Goal: Information Seeking & Learning: Learn about a topic

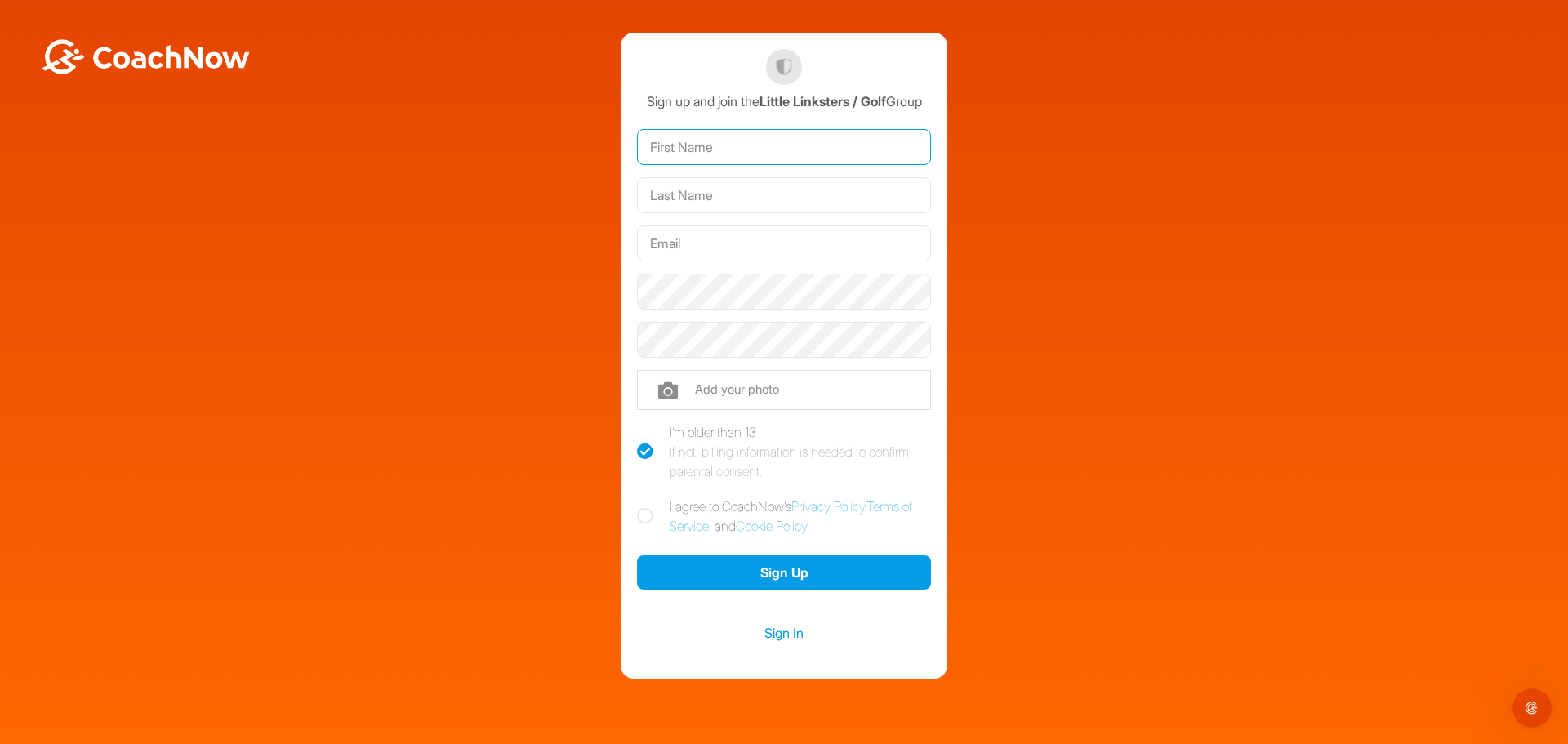
click at [678, 160] on input "text" at bounding box center [784, 147] width 294 height 36
type input "[PERSON_NAME]"
type input "[EMAIL_ADDRESS][DOMAIN_NAME]"
click at [726, 526] on label "I agree to CoachNow's Privacy Policy , Terms of Service , and Cookie Policy ." at bounding box center [784, 516] width 294 height 39
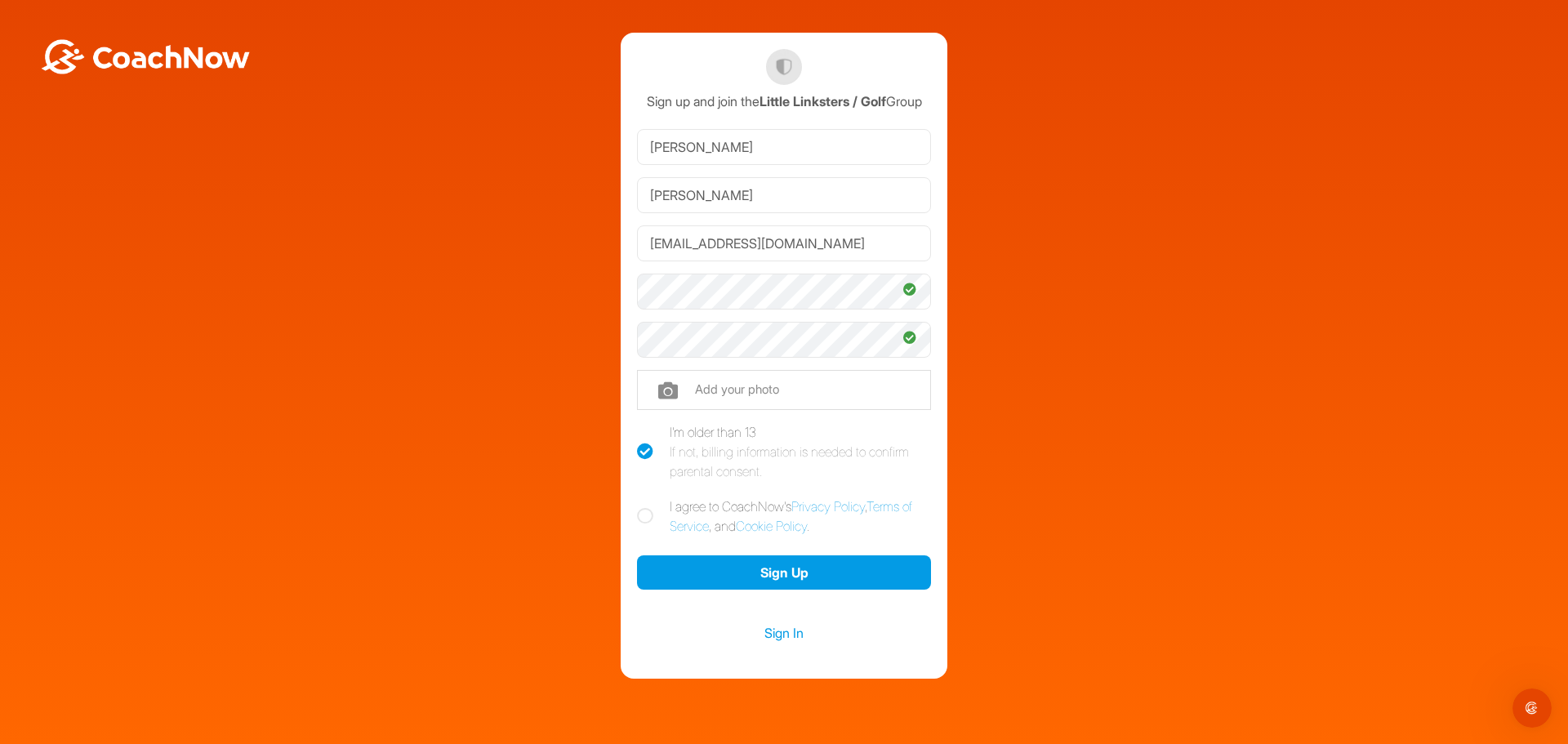
click at [647, 507] on input "I agree to CoachNow's Privacy Policy , Terms of Service , and Cookie Policy ." at bounding box center [642, 501] width 11 height 11
checkbox input "true"
click at [733, 590] on button "Sign Up" at bounding box center [784, 573] width 294 height 35
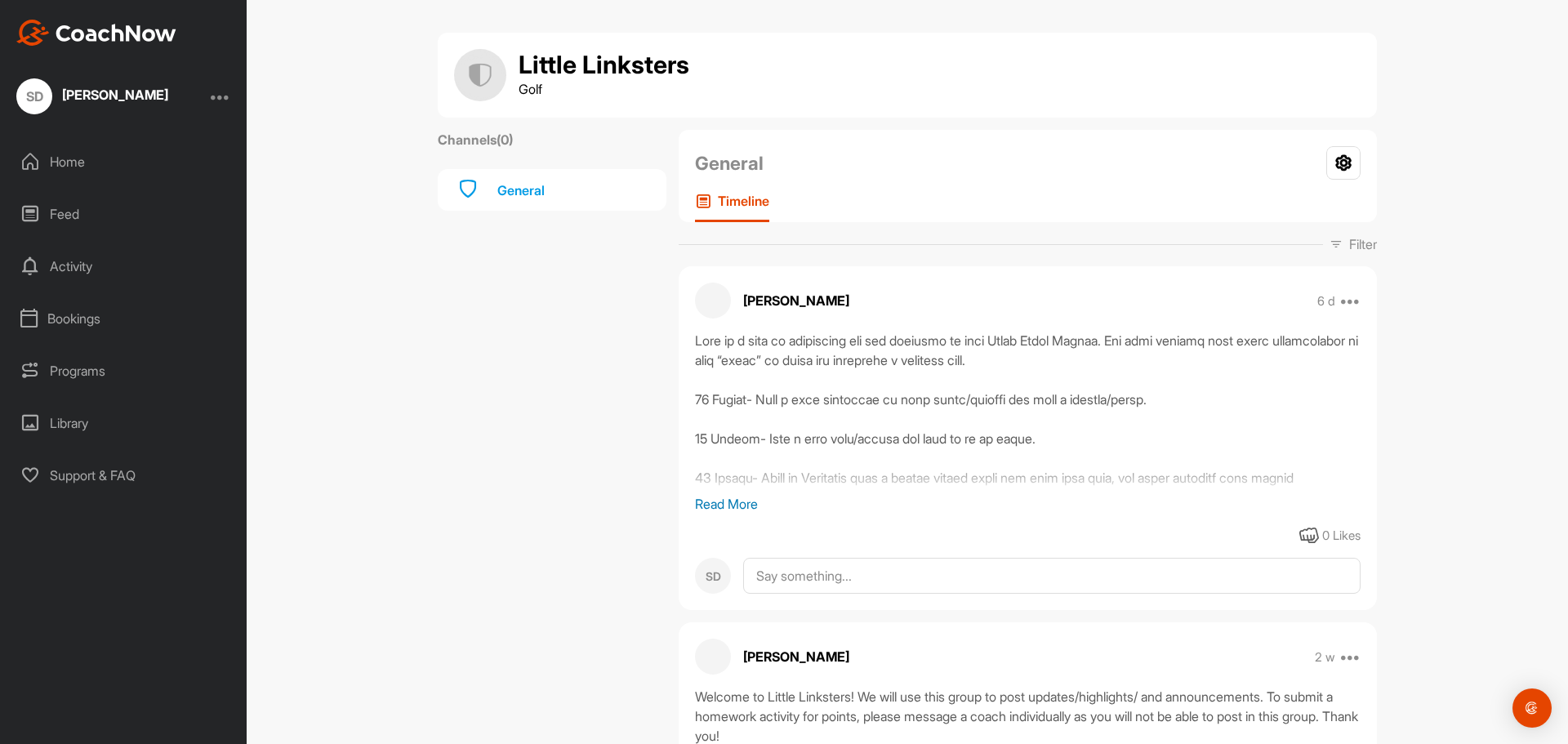
click at [715, 501] on p "Read More" at bounding box center [1028, 504] width 666 height 20
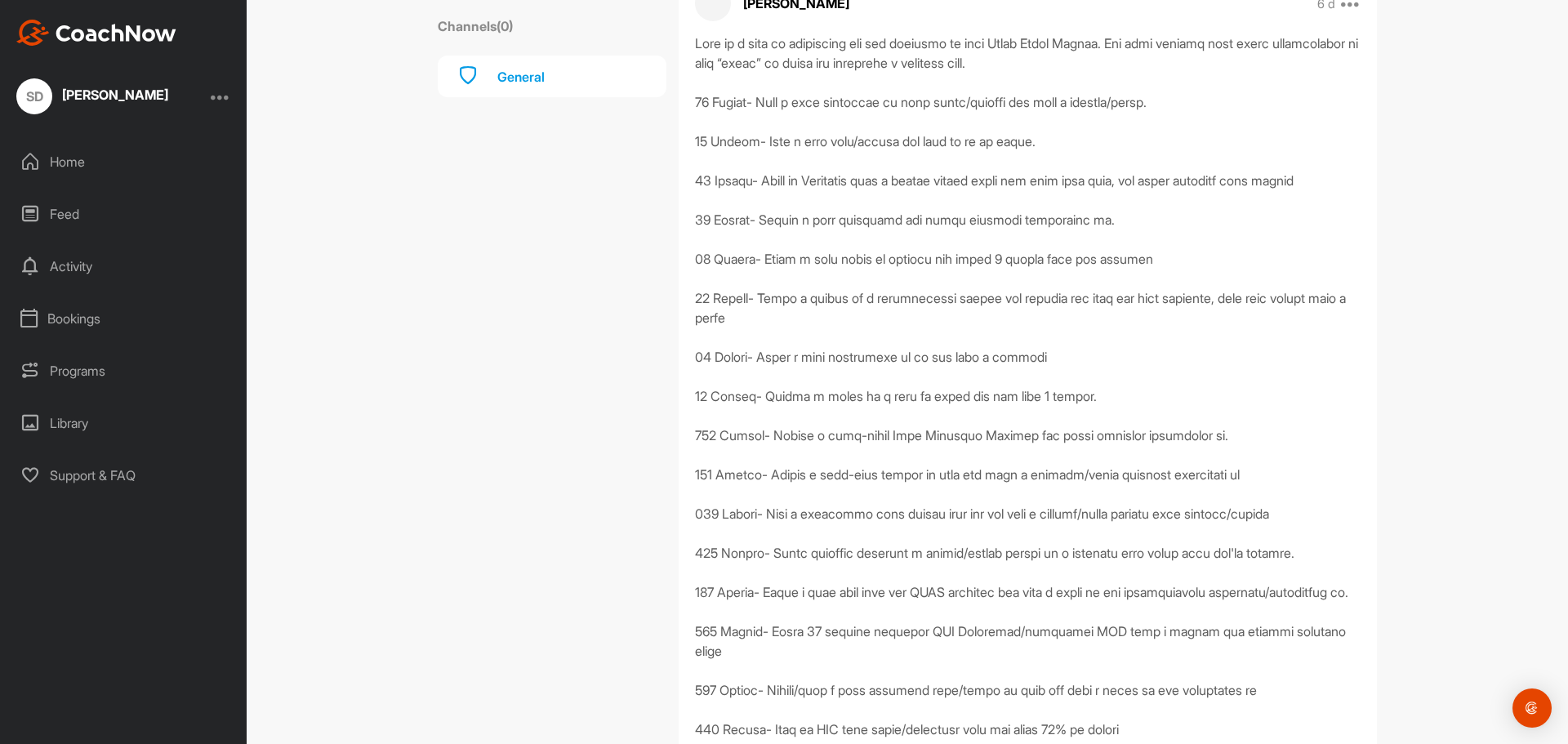
scroll to position [327, 0]
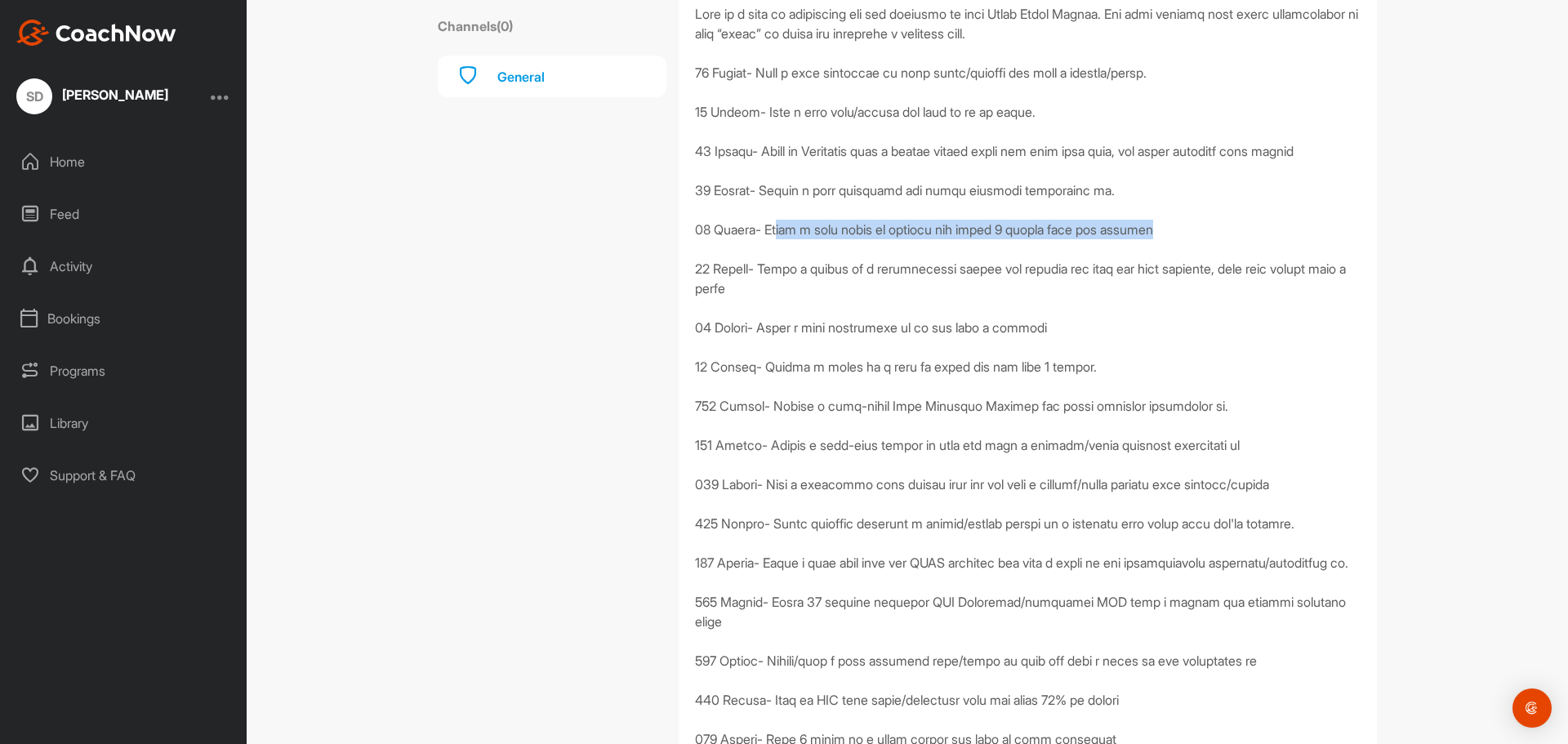
drag, startPoint x: 772, startPoint y: 233, endPoint x: 1185, endPoint y: 236, distance: 413.0
click at [1185, 236] on div at bounding box center [1028, 395] width 666 height 784
click at [1186, 236] on div at bounding box center [1028, 395] width 666 height 784
click at [636, 268] on div "Channels ( 0 ) General" at bounding box center [552, 466] width 229 height 1325
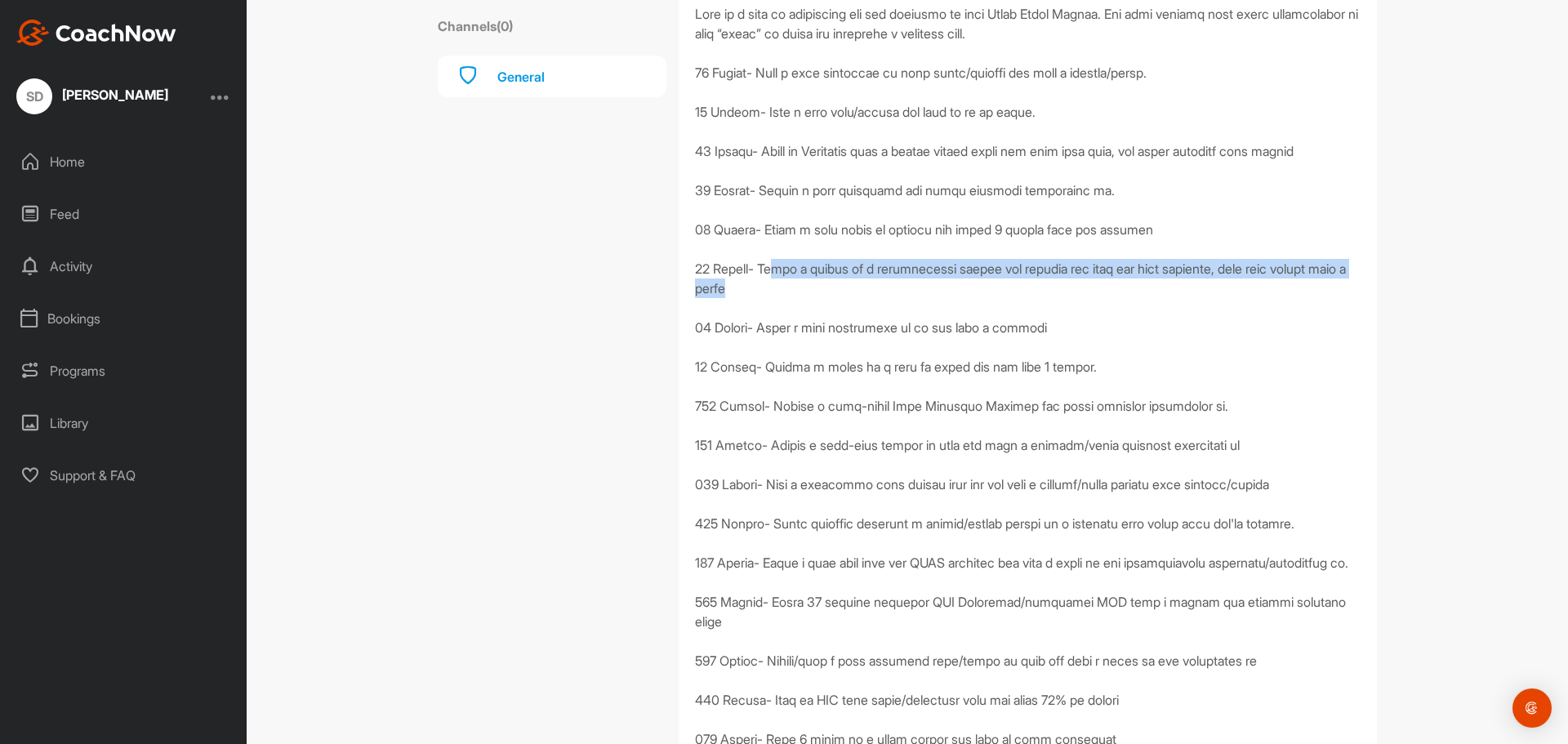
drag, startPoint x: 772, startPoint y: 275, endPoint x: 1215, endPoint y: 290, distance: 443.3
click at [1197, 286] on div at bounding box center [1028, 395] width 666 height 784
click at [1219, 291] on div at bounding box center [1028, 395] width 666 height 784
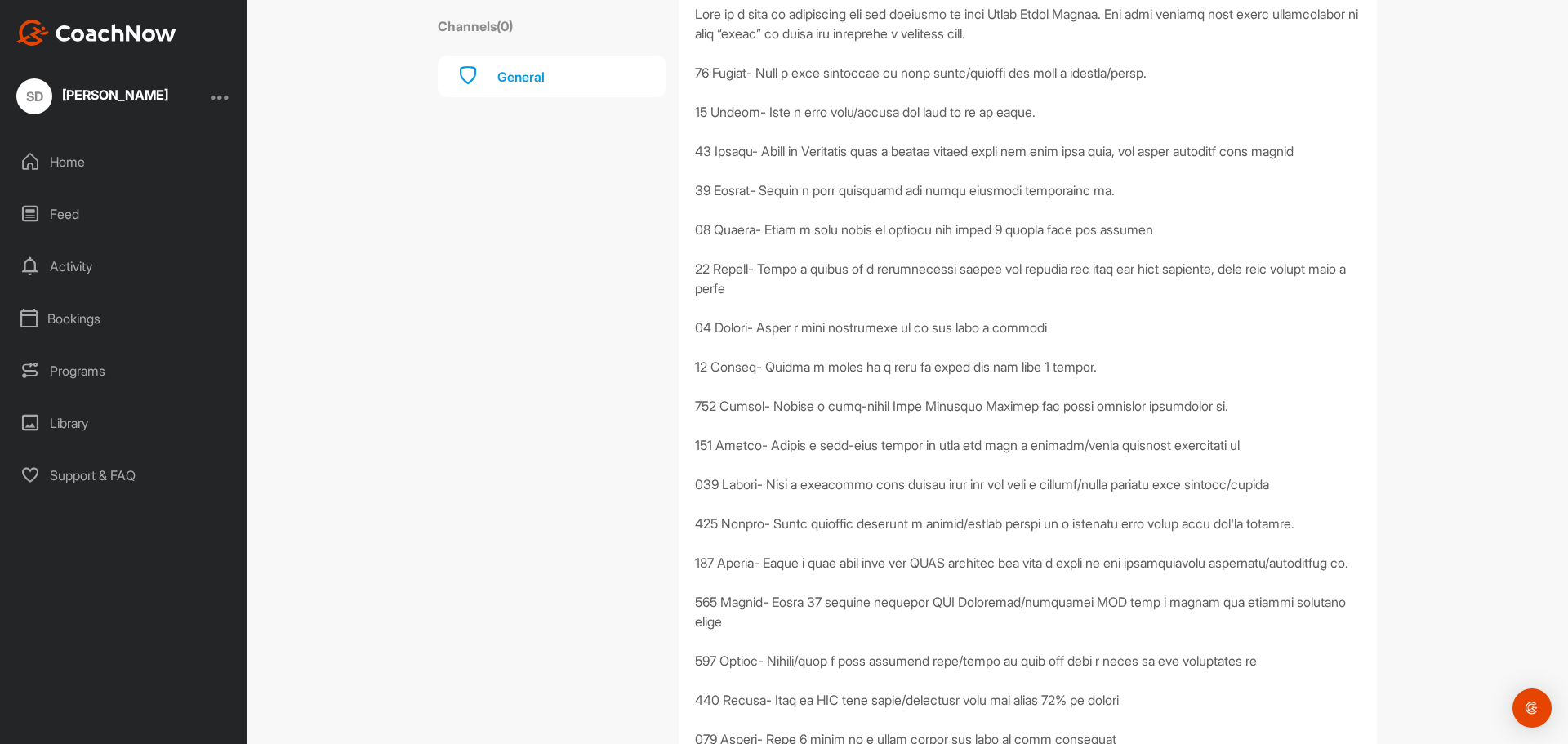
click at [608, 303] on div "Channels ( 0 ) General" at bounding box center [552, 466] width 229 height 1325
drag, startPoint x: 967, startPoint y: 347, endPoint x: 1030, endPoint y: 351, distance: 63.1
click at [1030, 351] on div at bounding box center [1028, 395] width 666 height 784
drag, startPoint x: 1031, startPoint y: 351, endPoint x: 903, endPoint y: 339, distance: 128.6
click at [1030, 351] on div at bounding box center [1028, 395] width 666 height 784
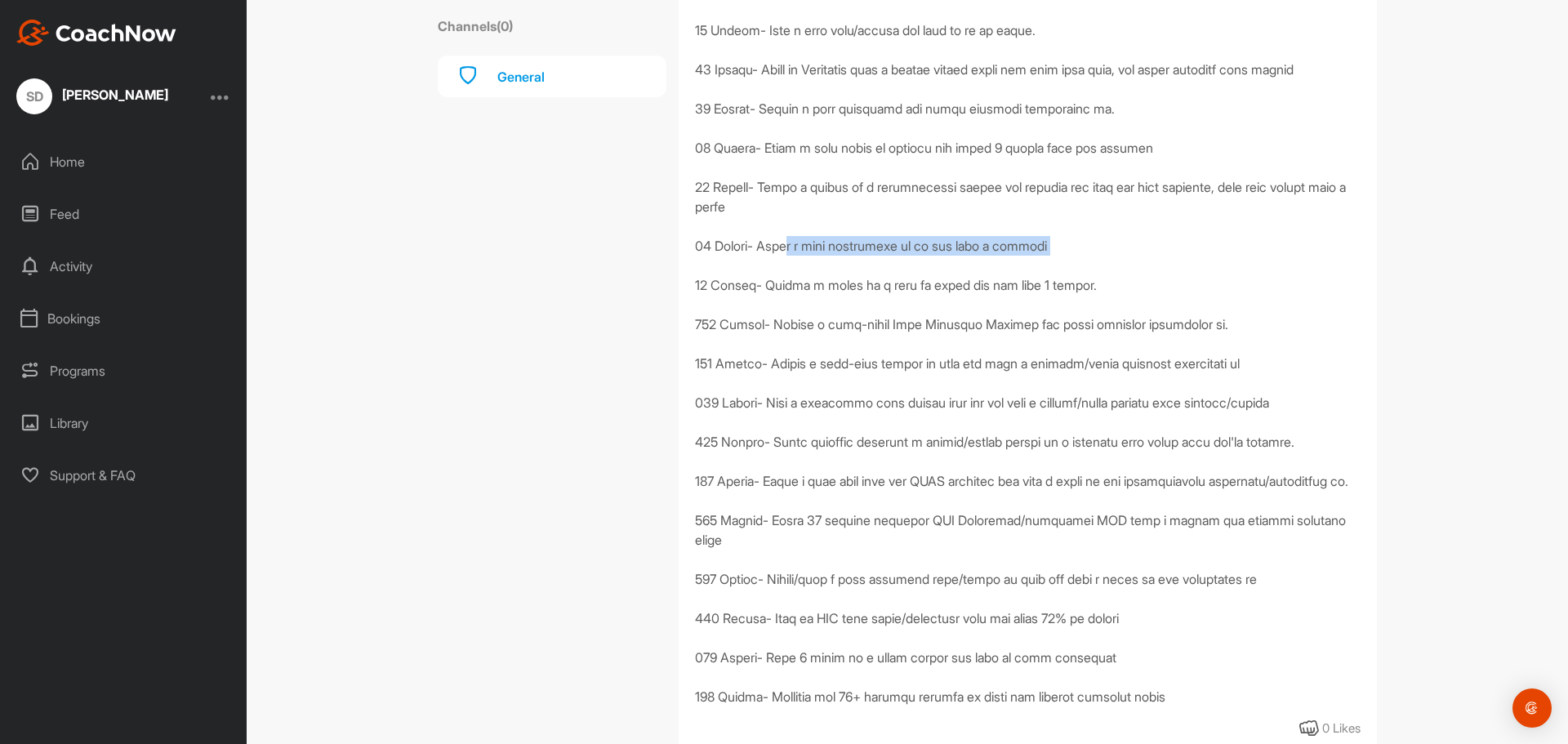
scroll to position [489, 0]
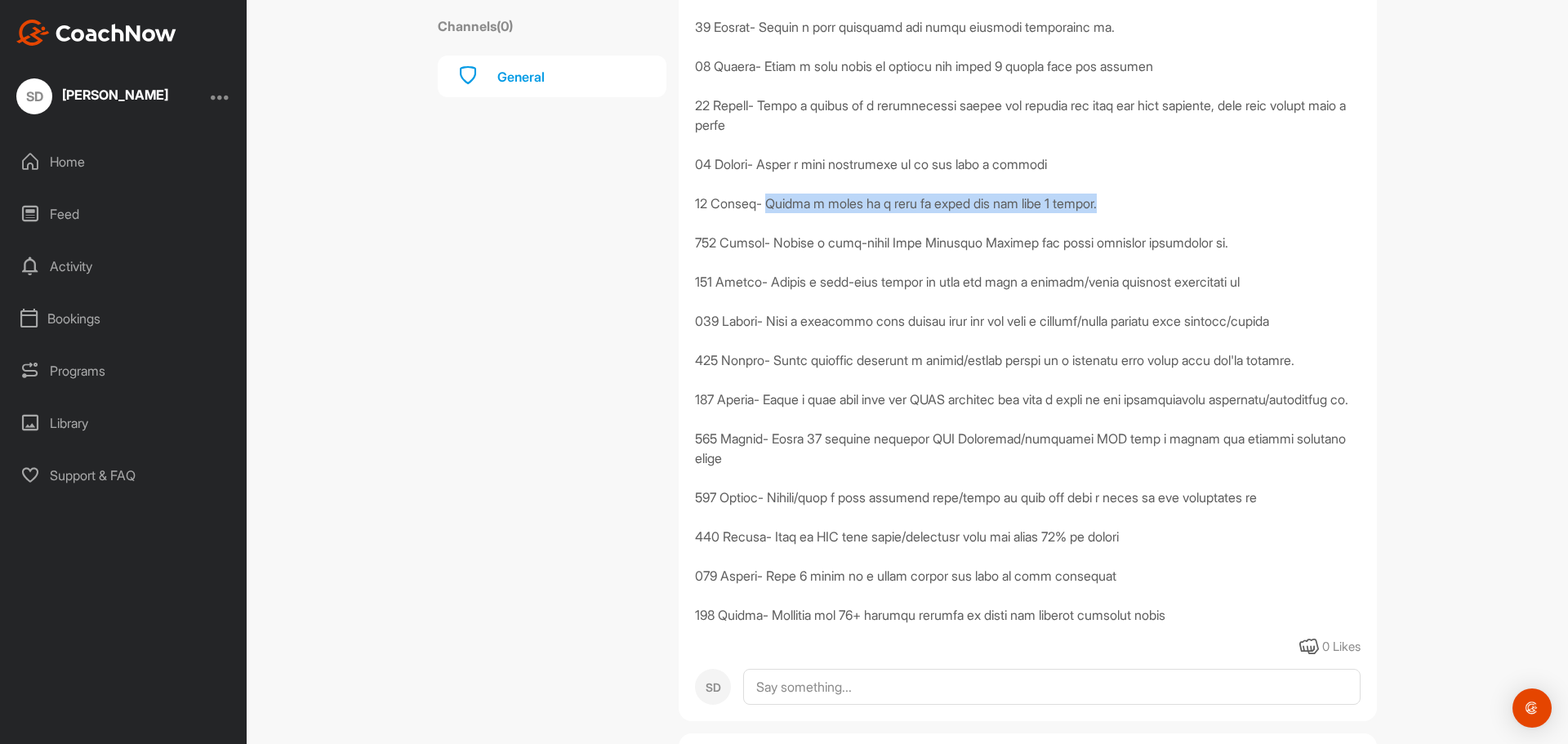
drag, startPoint x: 763, startPoint y: 198, endPoint x: 1100, endPoint y: 210, distance: 337.2
click at [1096, 209] on div at bounding box center [1028, 232] width 666 height 784
drag, startPoint x: 1100, startPoint y: 210, endPoint x: 952, endPoint y: 210, distance: 148.0
click at [1100, 210] on div at bounding box center [1028, 232] width 666 height 784
click at [546, 214] on div "Channels ( 0 ) General" at bounding box center [552, 302] width 229 height 1325
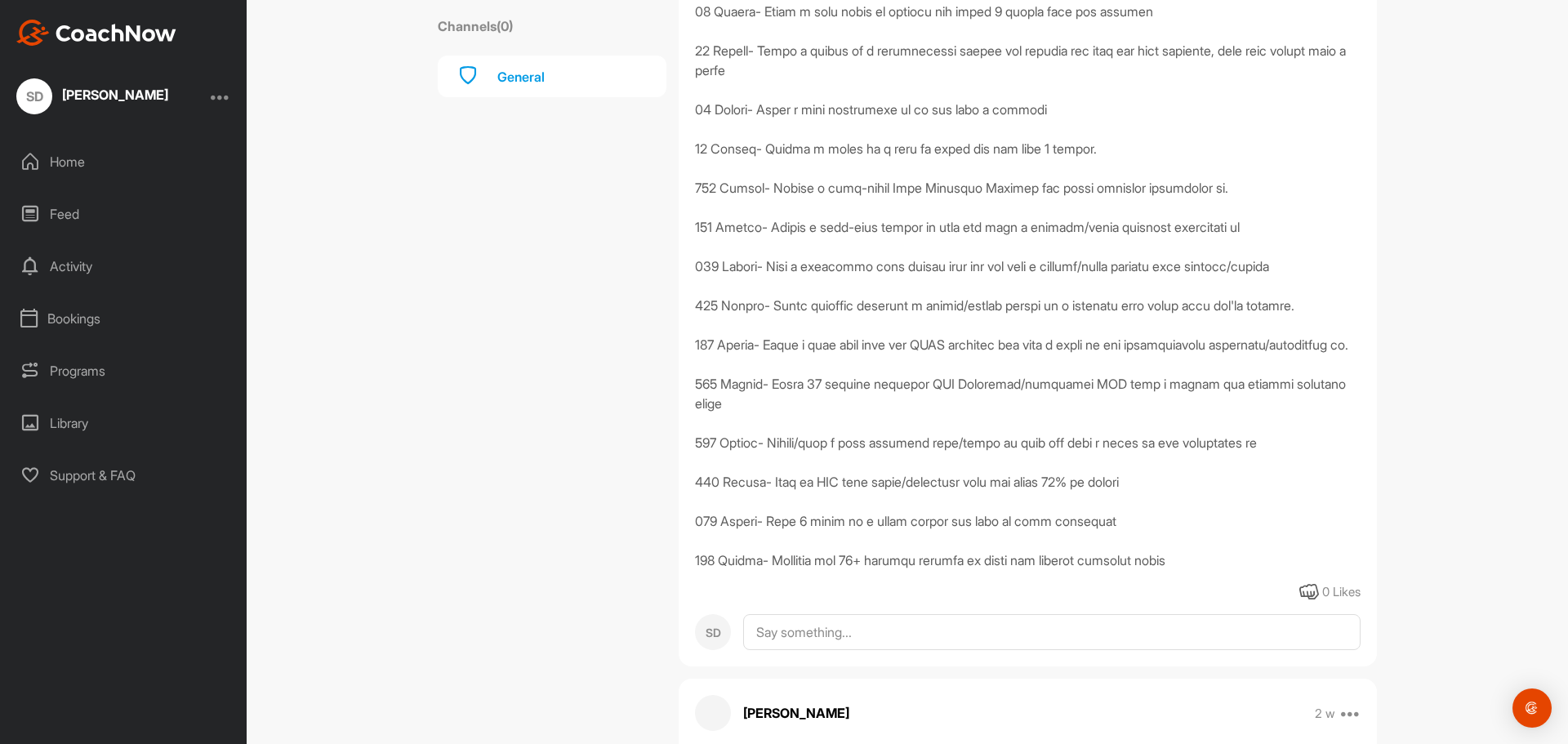
scroll to position [572, 0]
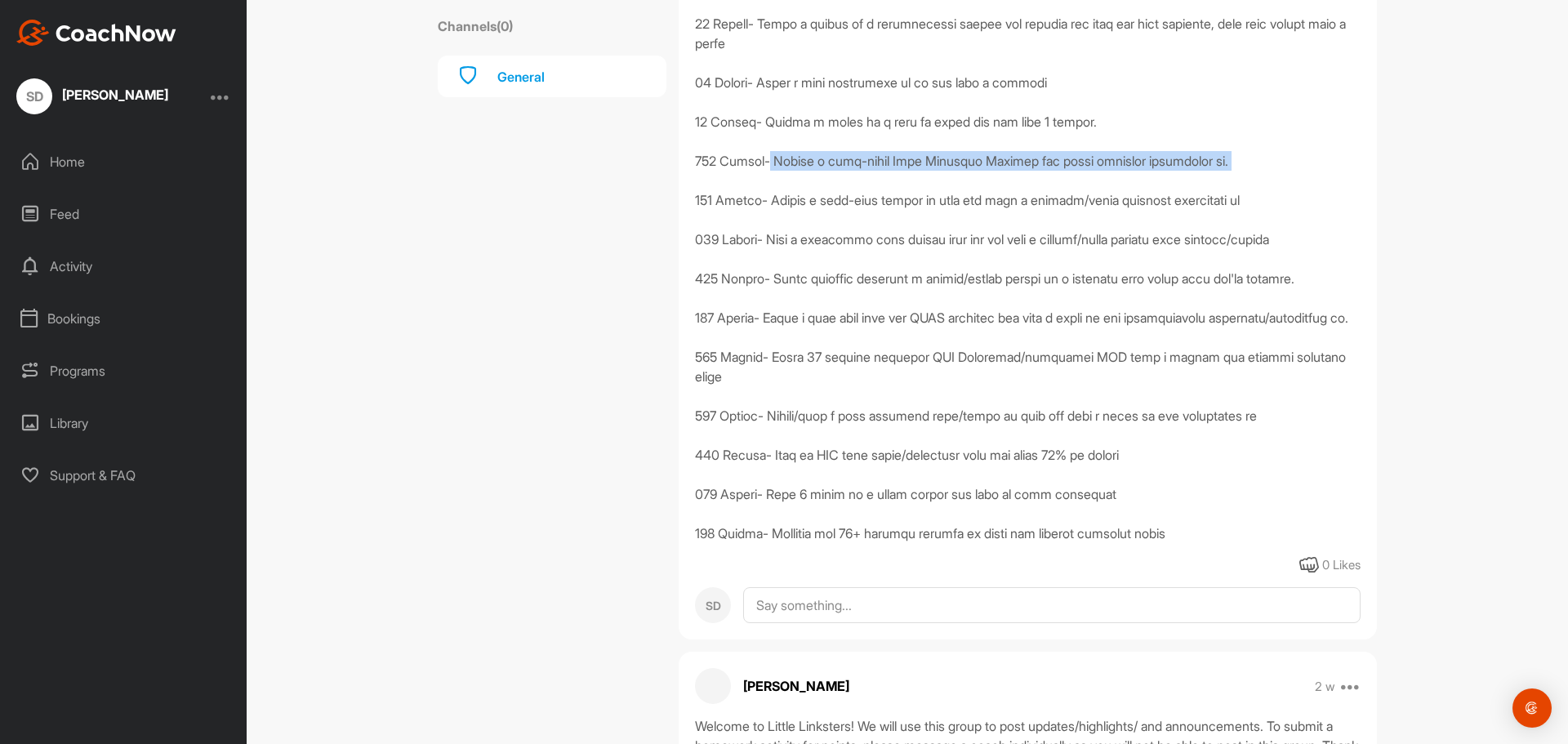
drag, startPoint x: 858, startPoint y: 168, endPoint x: 1236, endPoint y: 173, distance: 378.0
click at [1236, 173] on div at bounding box center [1028, 151] width 666 height 784
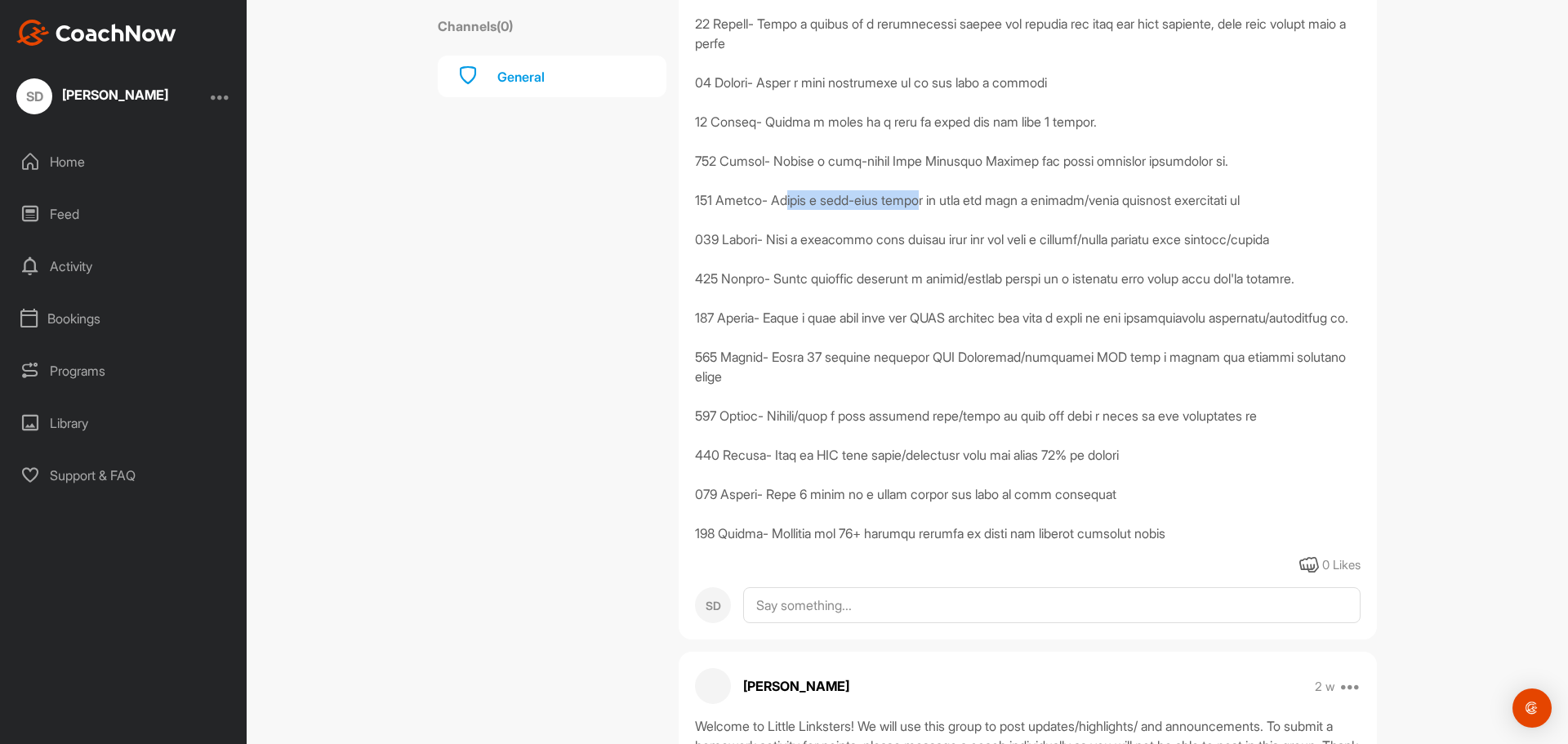
drag, startPoint x: 774, startPoint y: 200, endPoint x: 879, endPoint y: 205, distance: 105.1
click at [898, 196] on div at bounding box center [1028, 151] width 666 height 784
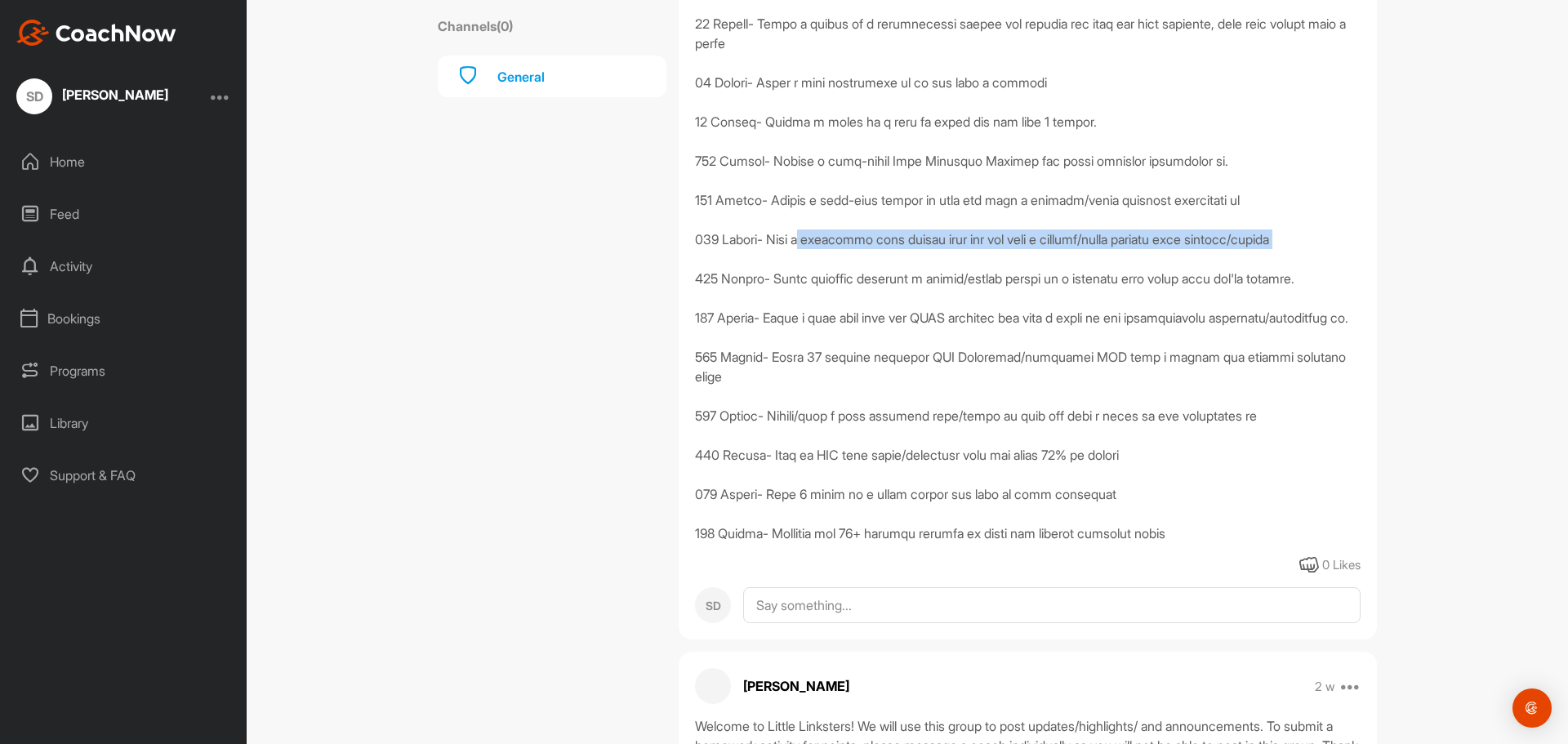
drag, startPoint x: 817, startPoint y: 243, endPoint x: 929, endPoint y: 258, distance: 113.0
click at [929, 258] on div at bounding box center [1028, 151] width 666 height 784
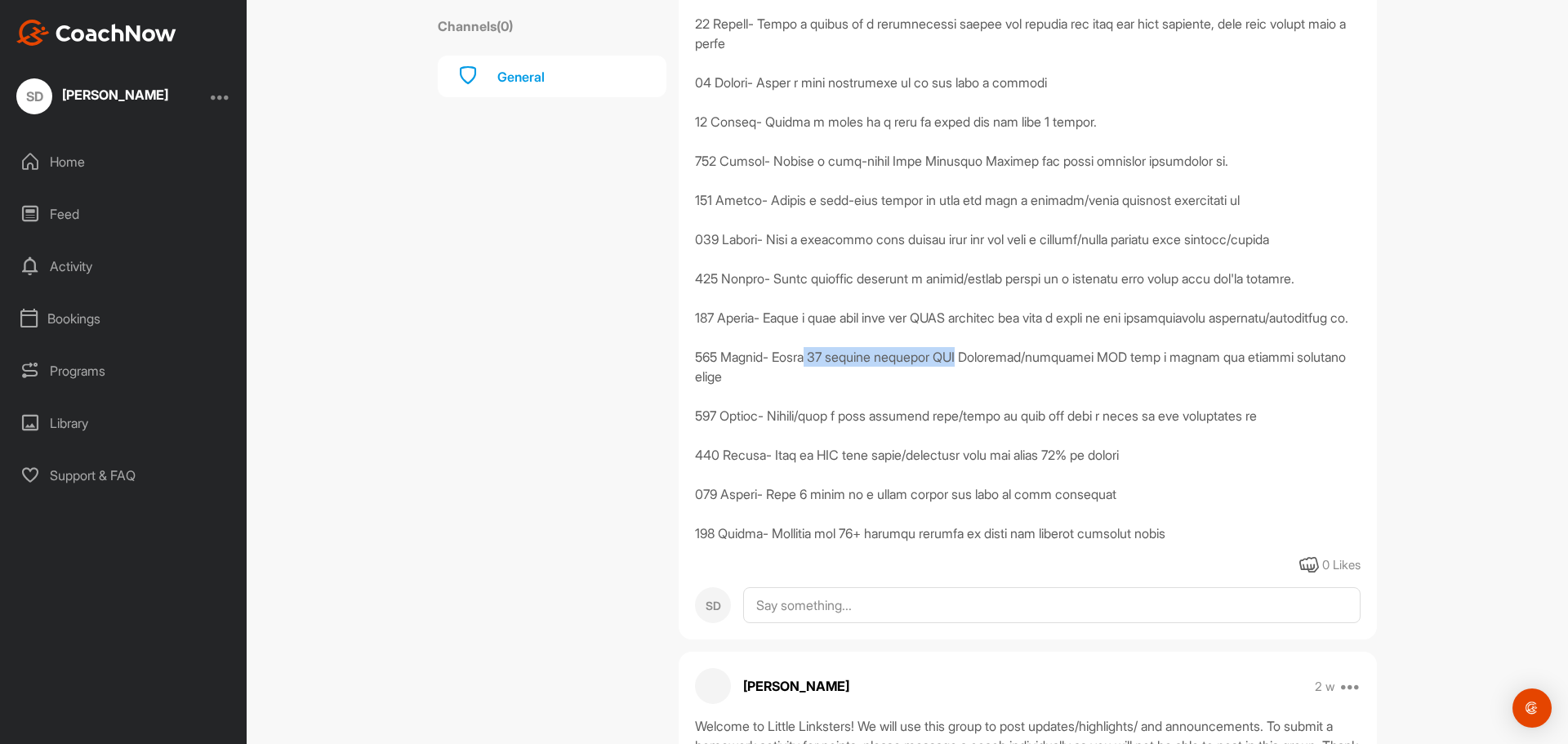
drag, startPoint x: 1043, startPoint y: 380, endPoint x: 957, endPoint y: 376, distance: 86.1
click at [957, 376] on div at bounding box center [1028, 151] width 666 height 784
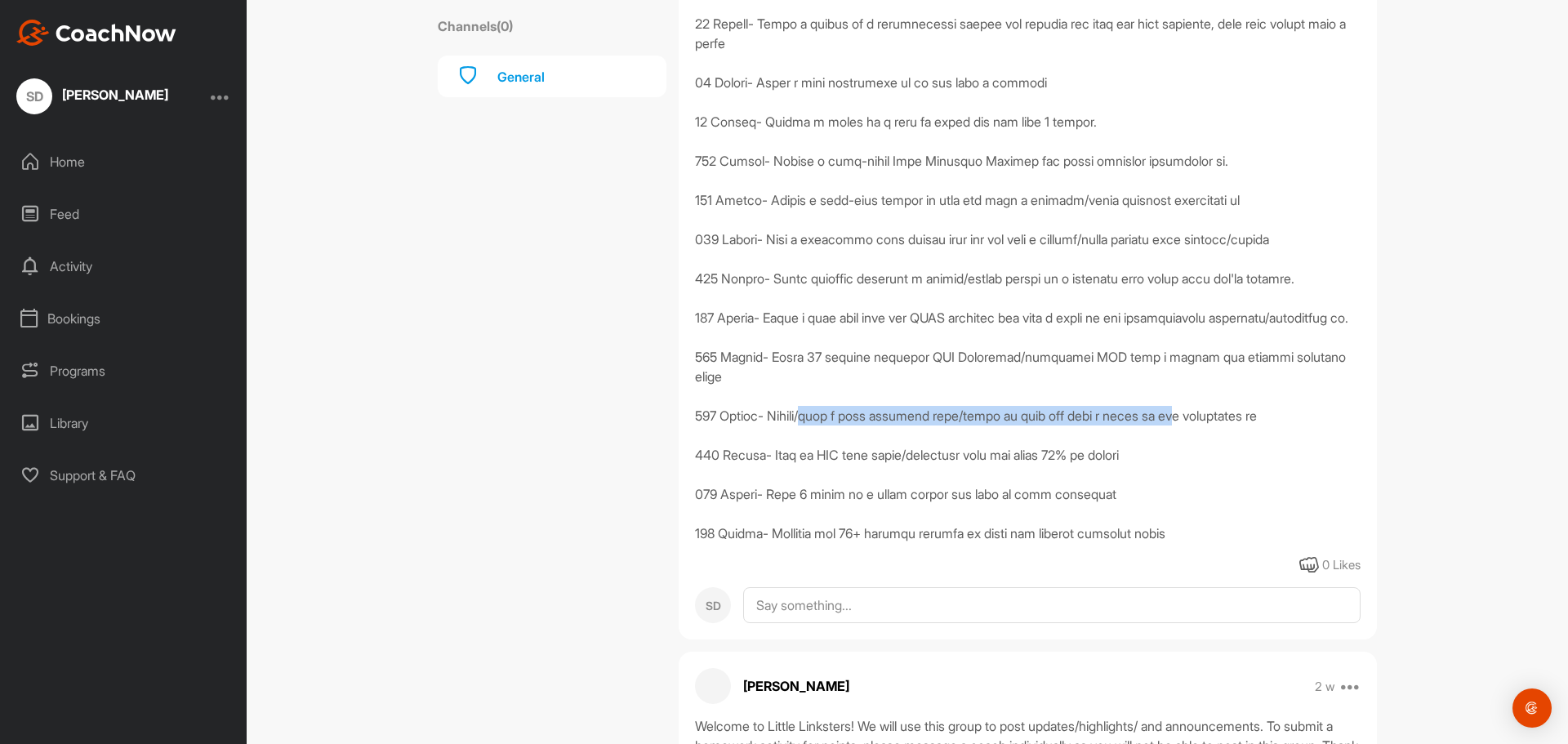
drag, startPoint x: 899, startPoint y: 438, endPoint x: 1183, endPoint y: 438, distance: 284.0
click at [1183, 438] on div at bounding box center [1028, 151] width 666 height 784
click at [1185, 438] on div at bounding box center [1028, 151] width 666 height 784
click at [1023, 464] on div at bounding box center [1028, 151] width 666 height 784
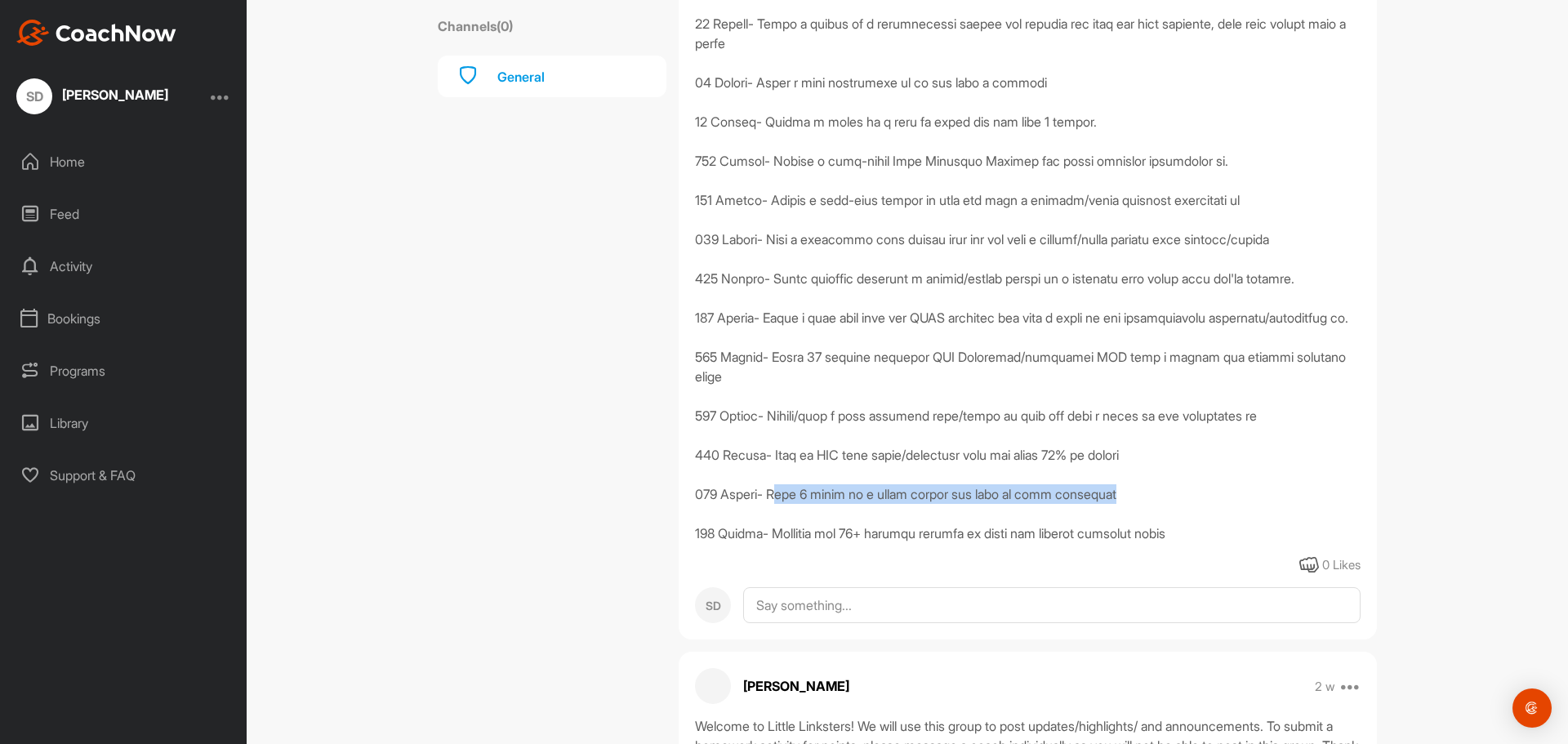
drag, startPoint x: 938, startPoint y: 513, endPoint x: 1105, endPoint y: 513, distance: 167.0
click at [1105, 513] on div at bounding box center [1028, 151] width 666 height 784
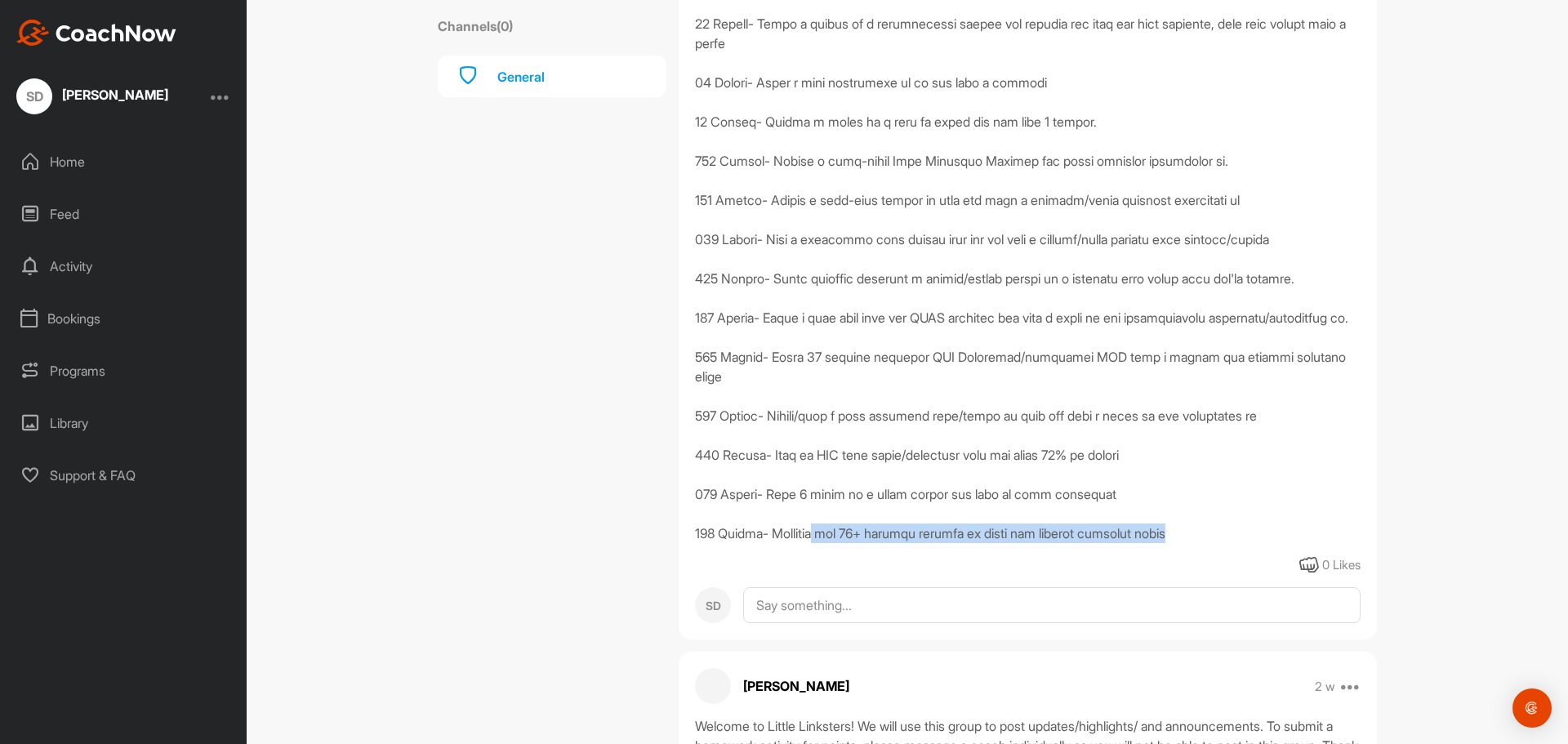
drag, startPoint x: 810, startPoint y: 549, endPoint x: 1245, endPoint y: 574, distance: 435.7
click at [1245, 574] on div "0 Likes" at bounding box center [1027, 166] width 698 height 815
click at [1053, 543] on div at bounding box center [1028, 151] width 666 height 784
drag, startPoint x: 833, startPoint y: 552, endPoint x: 1198, endPoint y: 556, distance: 365.0
click at [1198, 543] on div at bounding box center [1028, 151] width 666 height 784
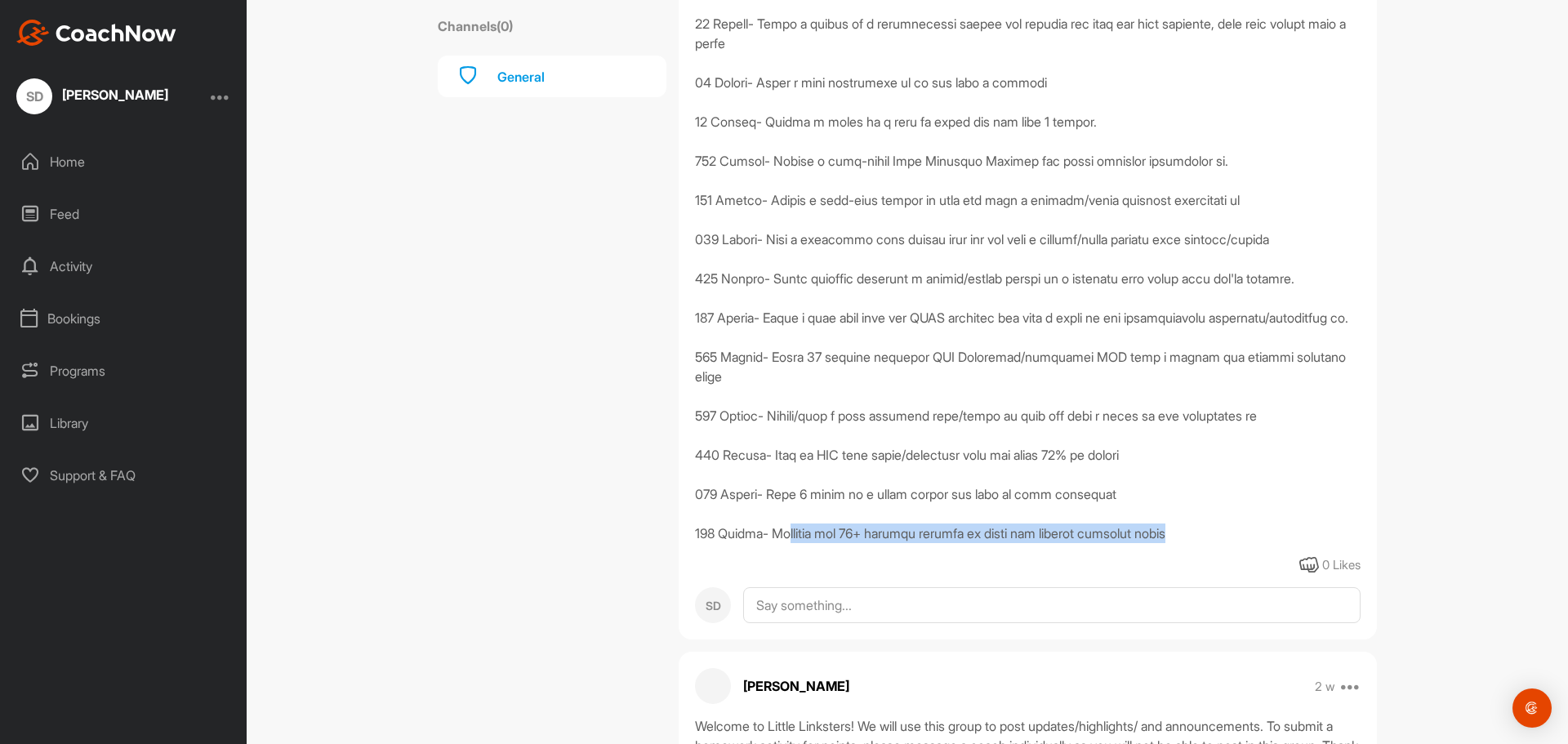
drag, startPoint x: 963, startPoint y: 554, endPoint x: 941, endPoint y: 551, distance: 22.2
click at [962, 543] on div at bounding box center [1028, 151] width 666 height 784
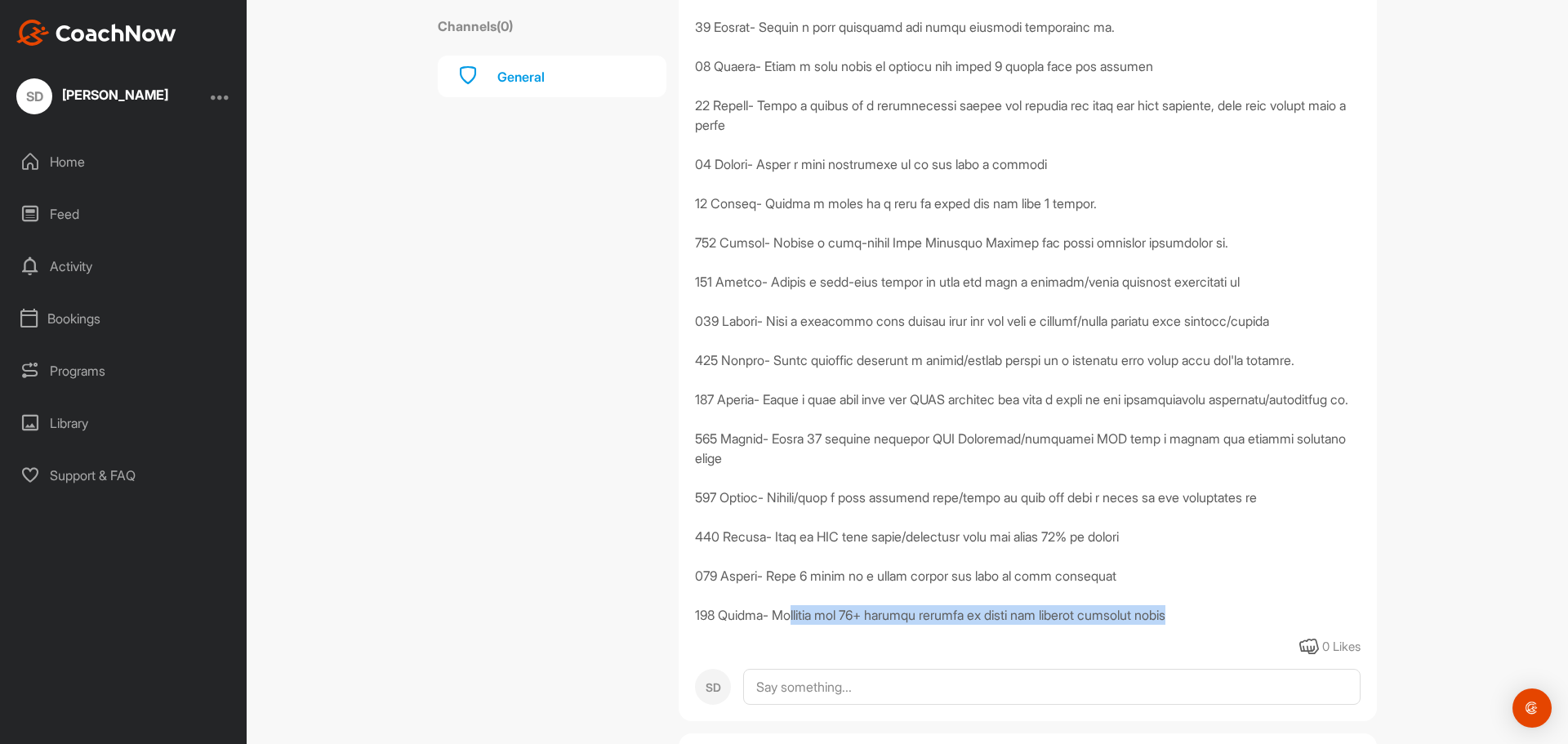
scroll to position [0, 0]
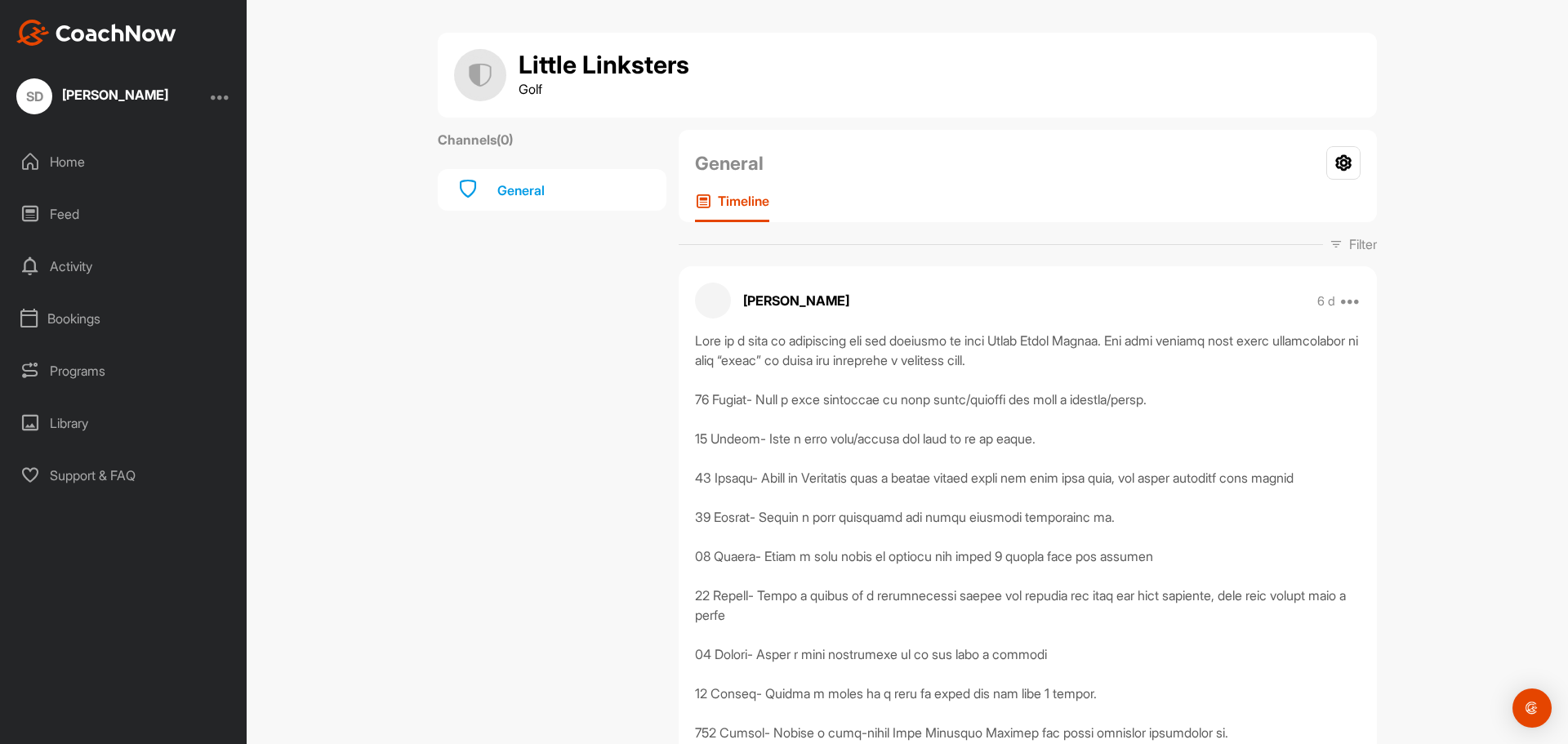
click at [111, 167] on div "Home" at bounding box center [123, 162] width 230 height 41
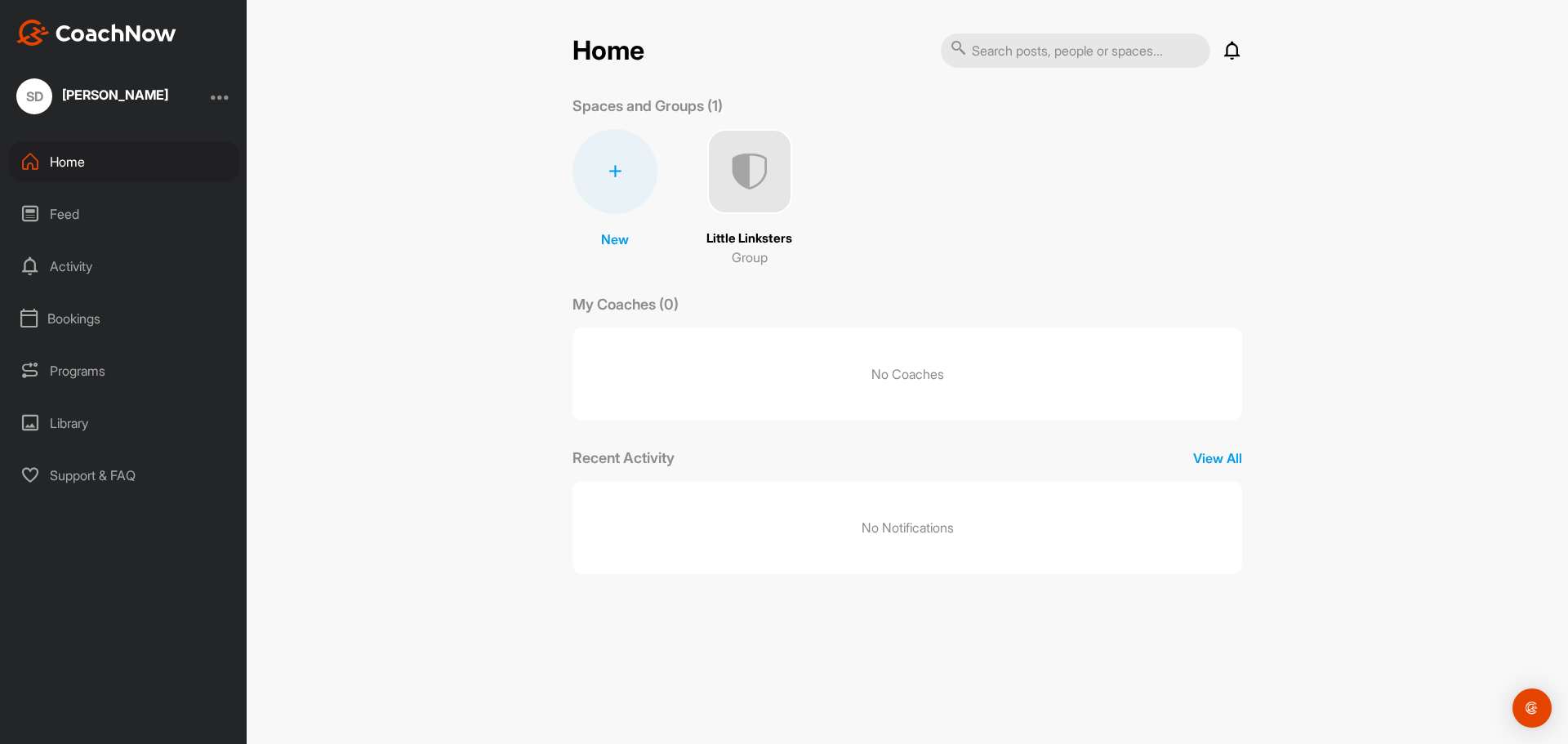
click at [741, 166] on img at bounding box center [749, 171] width 85 height 85
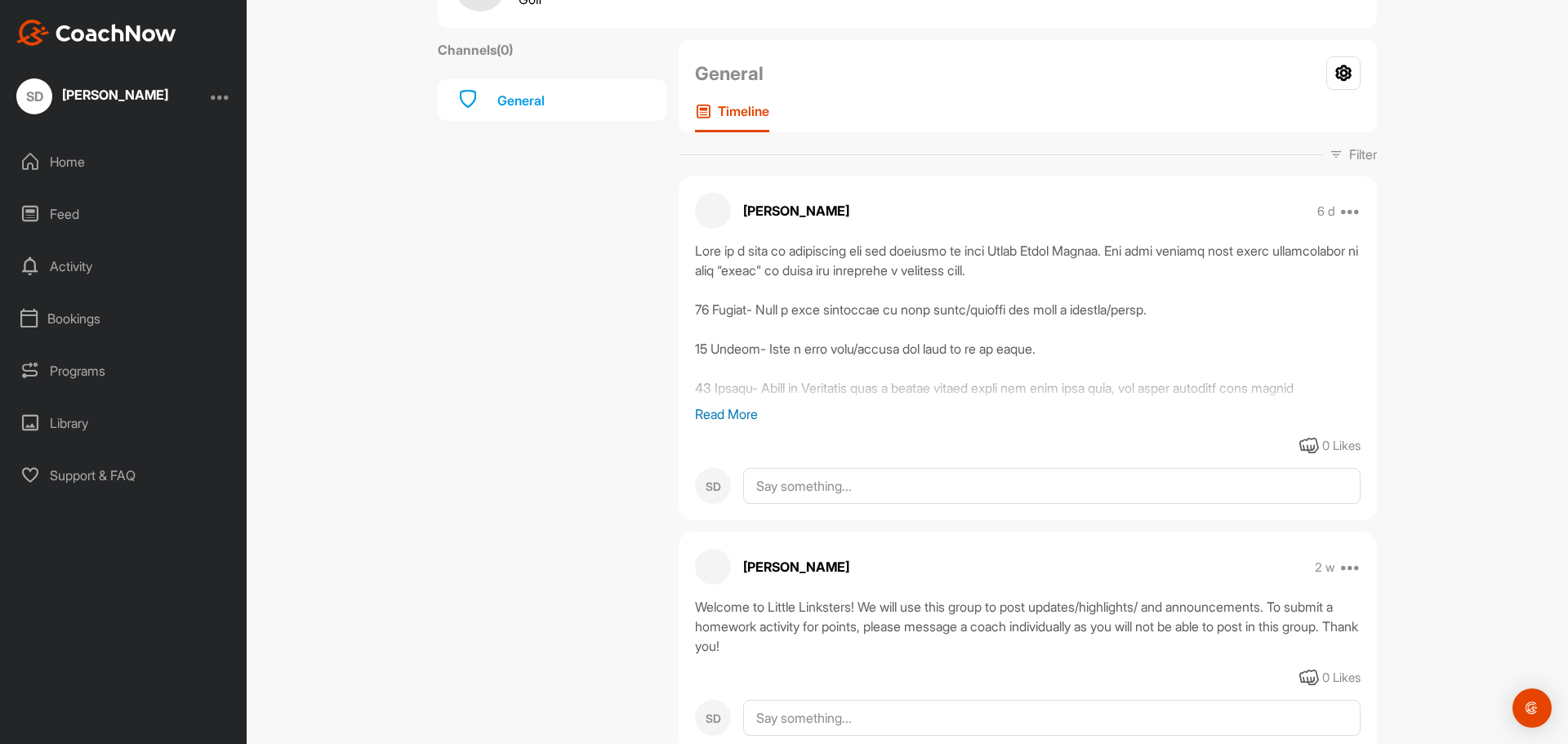
scroll to position [148, 0]
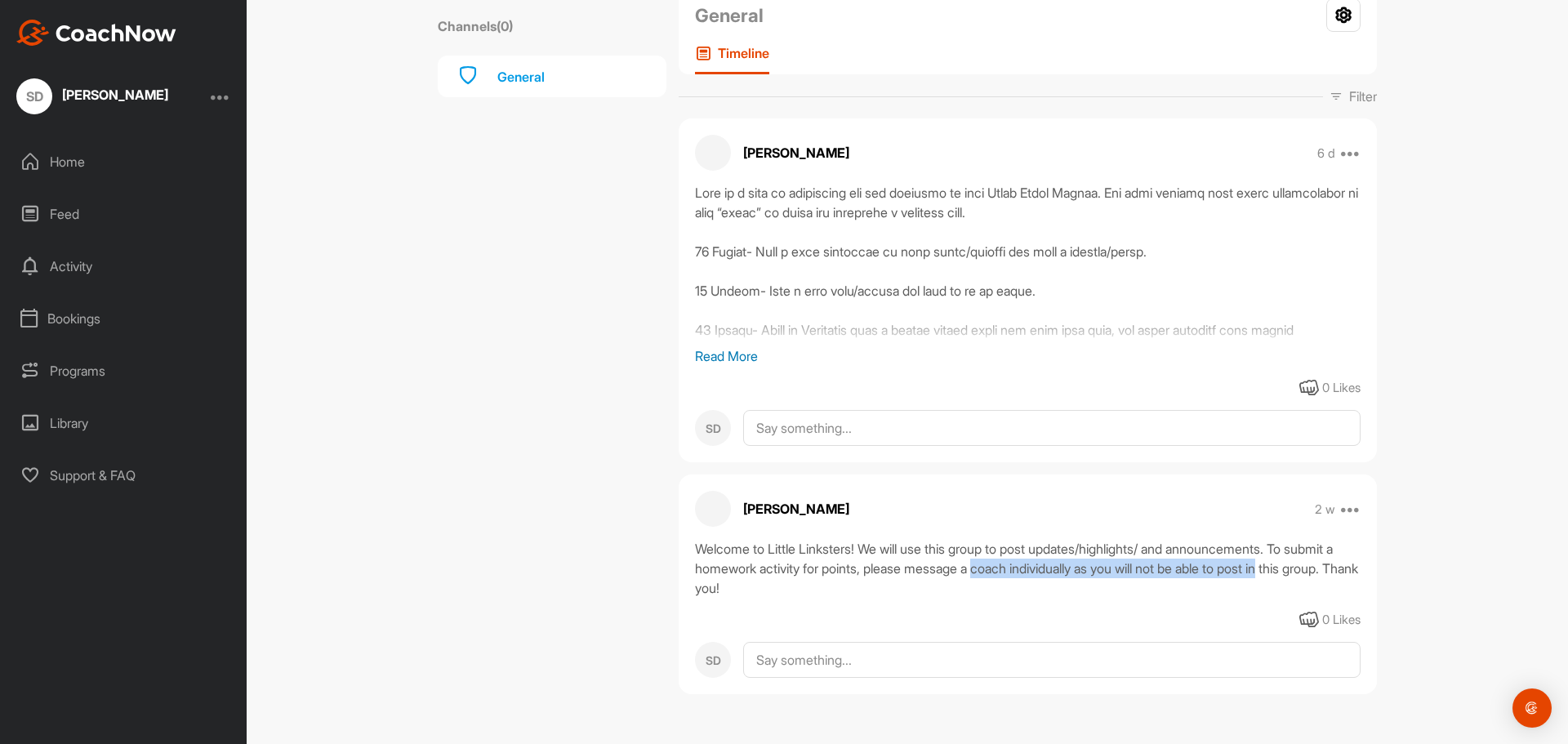
drag, startPoint x: 1123, startPoint y: 564, endPoint x: 1326, endPoint y: 569, distance: 203.1
click at [1326, 569] on div "Welcome to Little Linksters! We will use this group to post updates/highlights/…" at bounding box center [1028, 569] width 666 height 59
drag, startPoint x: 736, startPoint y: 564, endPoint x: 1272, endPoint y: 573, distance: 536.1
click at [1272, 573] on div "Welcome to Little Linksters! We will use this group to post updates/highlights/…" at bounding box center [1028, 569] width 666 height 59
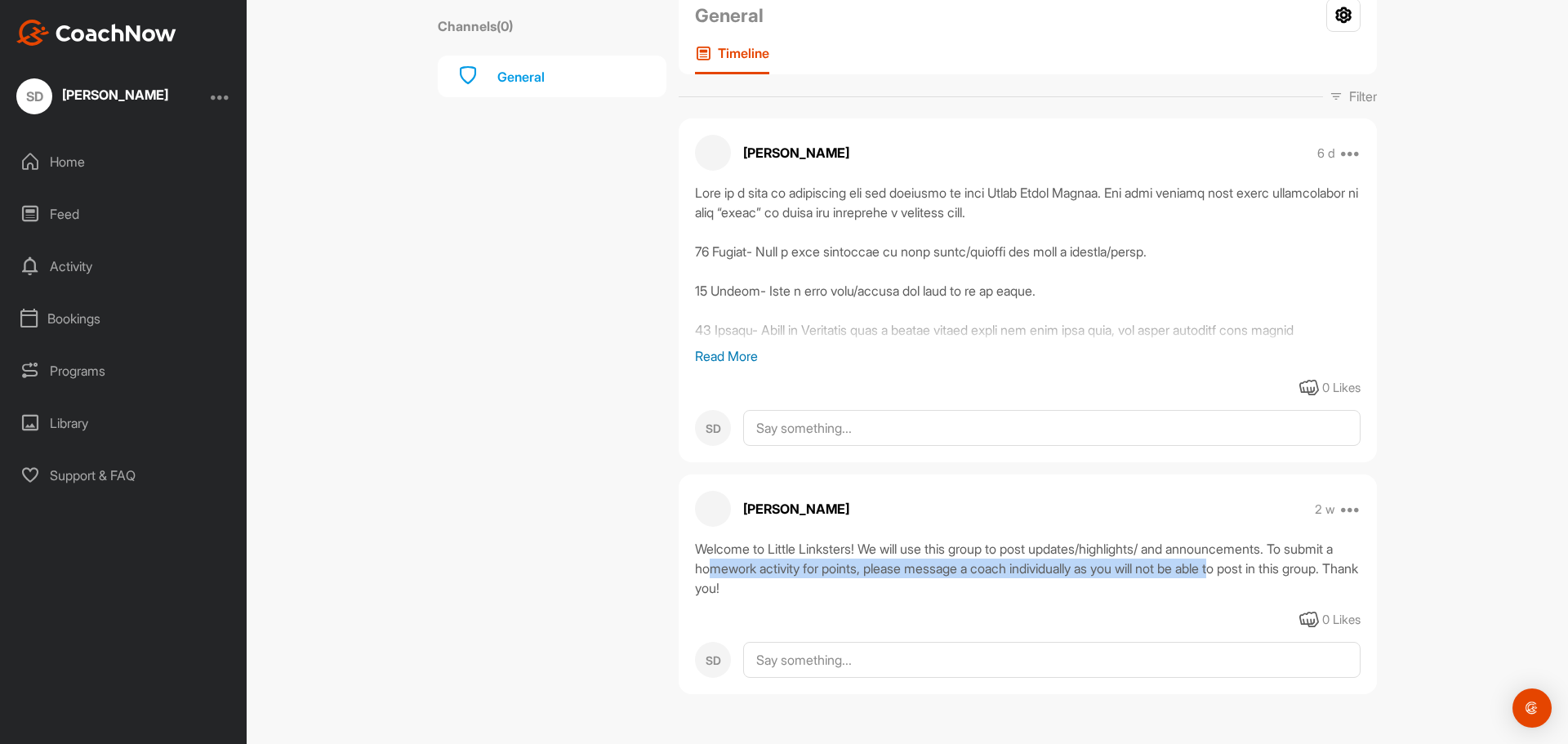
click at [1272, 573] on div "Welcome to Little Linksters! We will use this group to post updates/highlights/…" at bounding box center [1028, 569] width 666 height 59
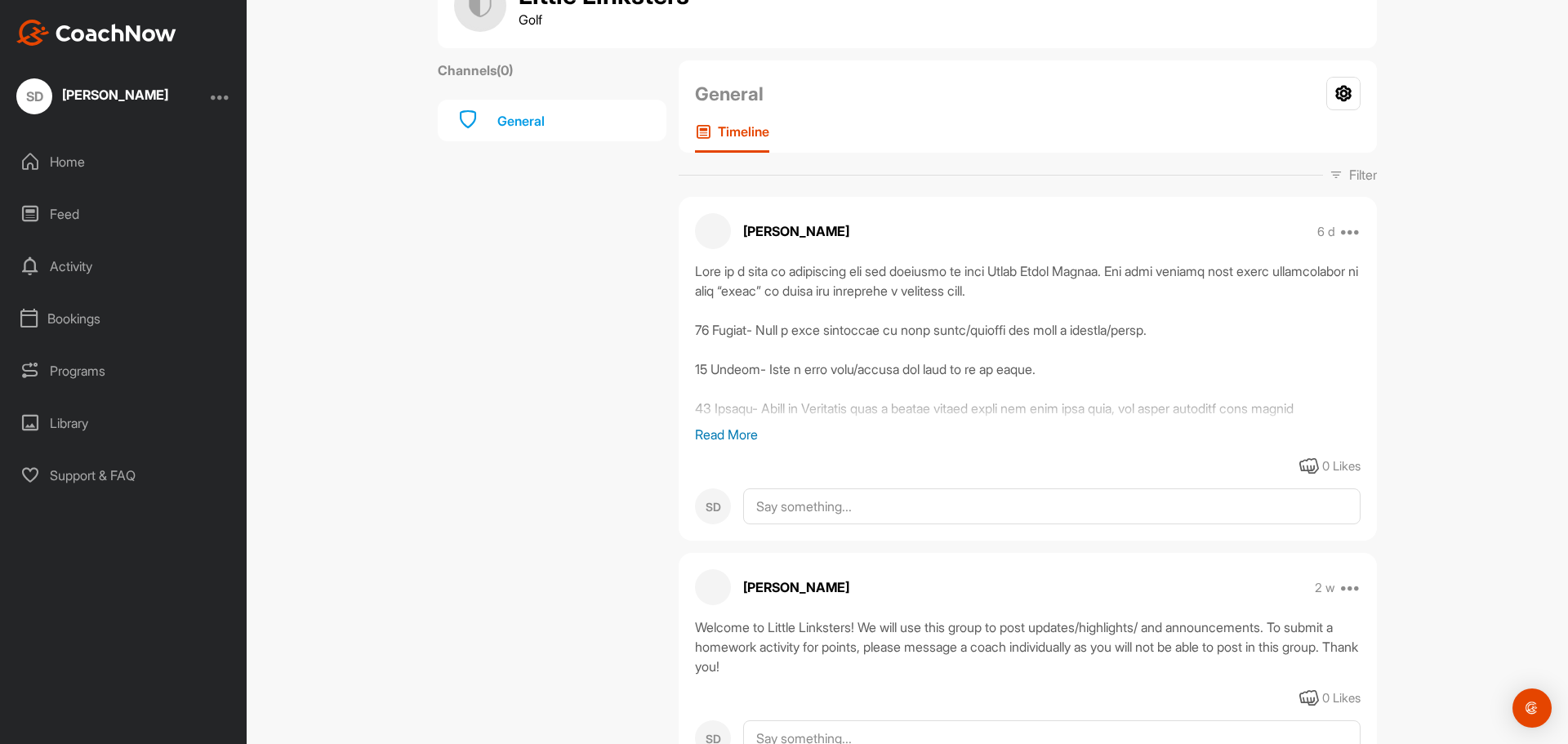
scroll to position [0, 0]
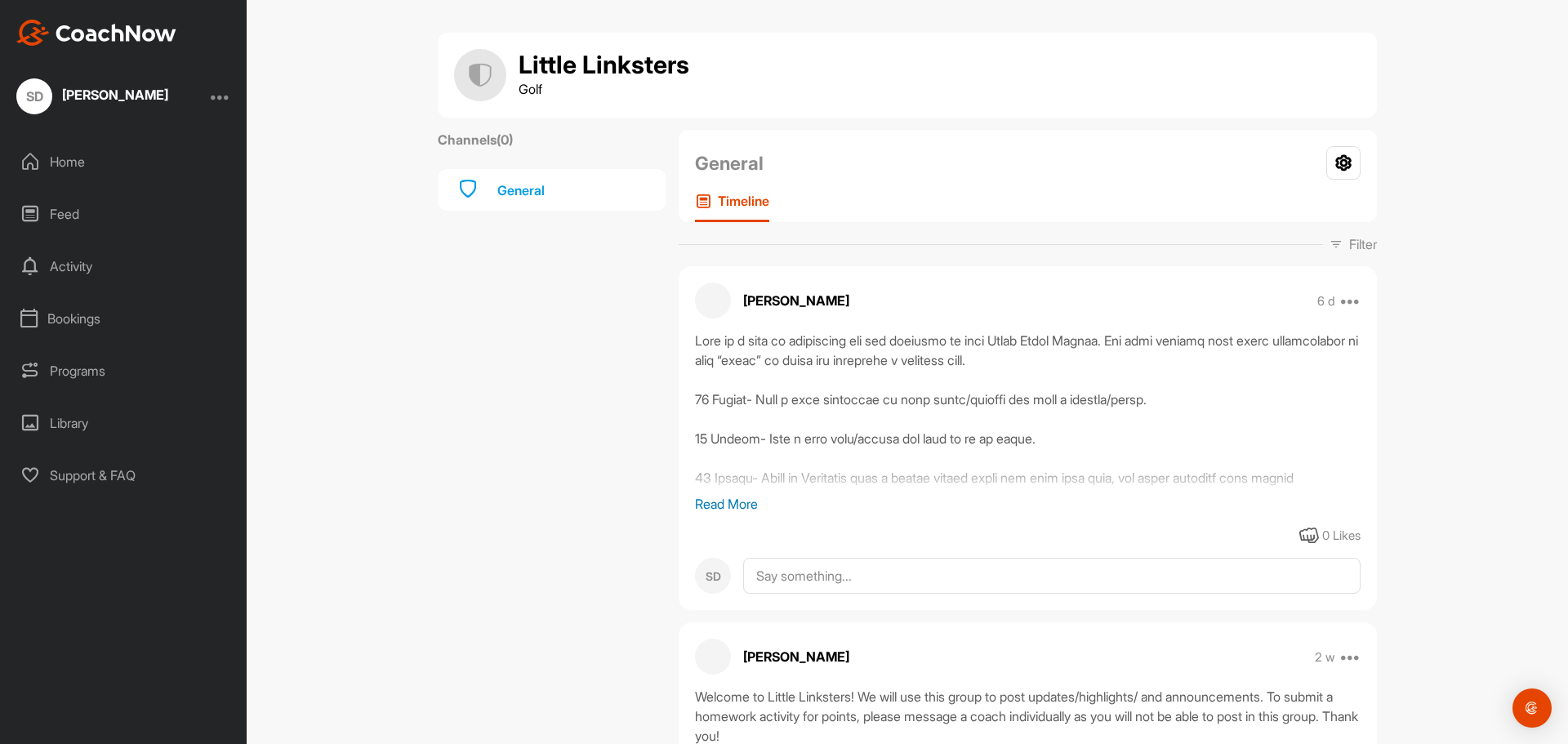
click at [536, 205] on div "General" at bounding box center [552, 190] width 229 height 42
